Goal: Information Seeking & Learning: Learn about a topic

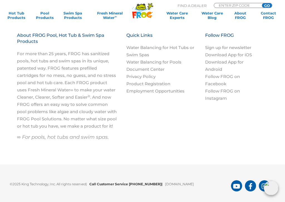
scroll to position [547, 0]
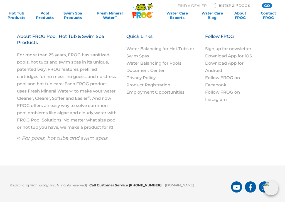
click at [181, 57] on link "Water Balancing for Hot Tubs or Swim Spas" at bounding box center [160, 52] width 68 height 13
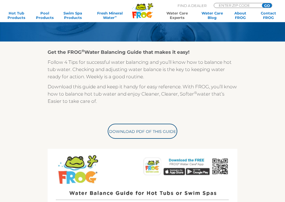
scroll to position [102, 0]
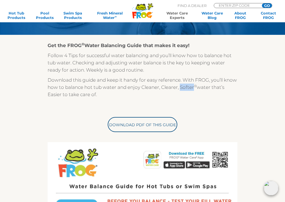
click at [232, 98] on div at bounding box center [142, 102] width 189 height 9
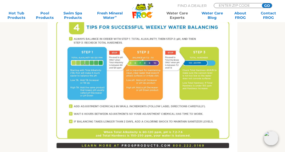
scroll to position [336, 0]
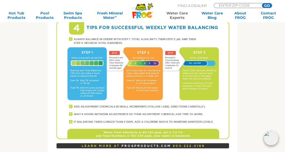
click at [167, 74] on img at bounding box center [142, 30] width 189 height 245
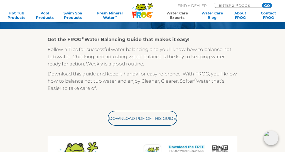
scroll to position [0, 0]
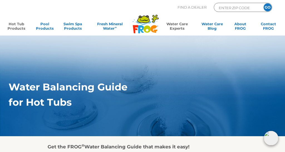
click at [15, 25] on link "Hot Tub Products" at bounding box center [17, 27] width 22 height 11
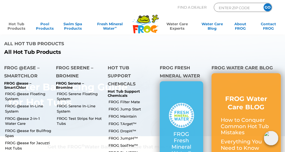
click at [93, 92] on link "FROG Serene Floating System" at bounding box center [80, 97] width 47 height 10
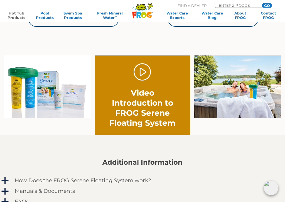
scroll to position [292, 0]
click at [145, 77] on link "." at bounding box center [142, 72] width 18 height 18
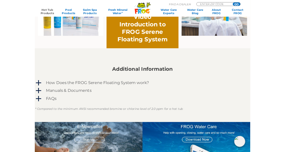
scroll to position [328, 0]
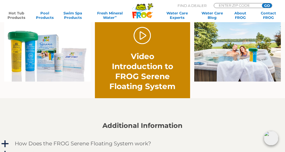
click at [166, 63] on h2 "Video Introduction to FROG Serene Floating System" at bounding box center [142, 71] width 76 height 40
click at [171, 70] on h2 "Video Introduction to FROG Serene Floating System" at bounding box center [142, 71] width 76 height 40
click at [173, 61] on h2 "Video Introduction to FROG Serene Floating System" at bounding box center [142, 71] width 76 height 40
click at [167, 61] on h2 "Video Introduction to FROG Serene Floating System" at bounding box center [142, 71] width 76 height 40
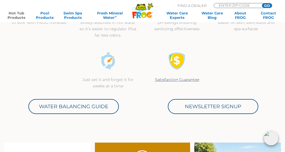
scroll to position [202, 0]
